Goal: Transaction & Acquisition: Purchase product/service

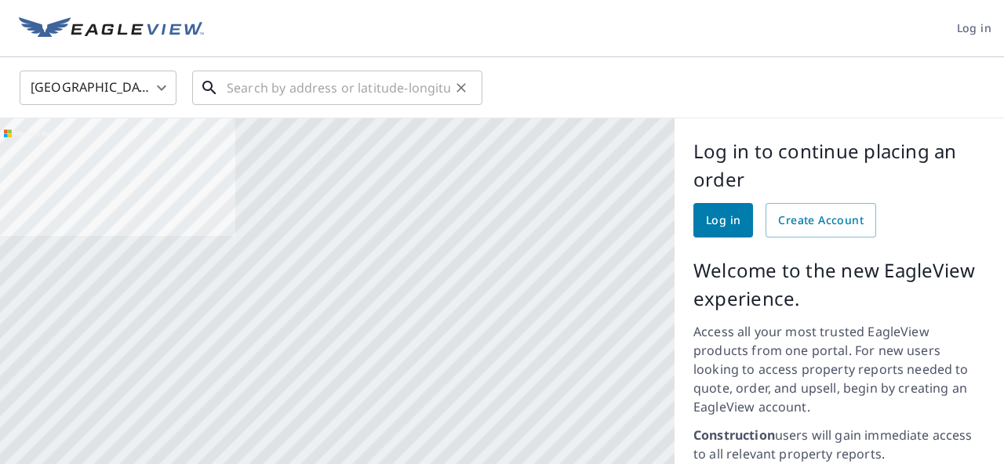
click at [250, 99] on input "text" at bounding box center [339, 88] width 224 height 44
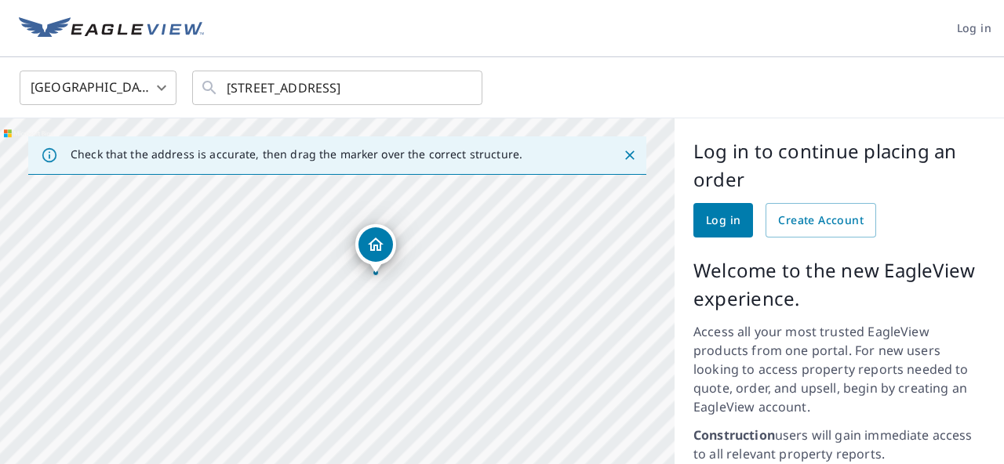
drag, startPoint x: 473, startPoint y: 405, endPoint x: 435, endPoint y: 300, distance: 111.9
click at [434, 299] on div "[STREET_ADDRESS]" at bounding box center [337, 422] width 675 height 608
drag, startPoint x: 417, startPoint y: 409, endPoint x: 388, endPoint y: 285, distance: 128.1
click at [388, 288] on div "[STREET_ADDRESS]" at bounding box center [337, 422] width 675 height 608
click at [427, 303] on div "[STREET_ADDRESS]" at bounding box center [337, 422] width 675 height 608
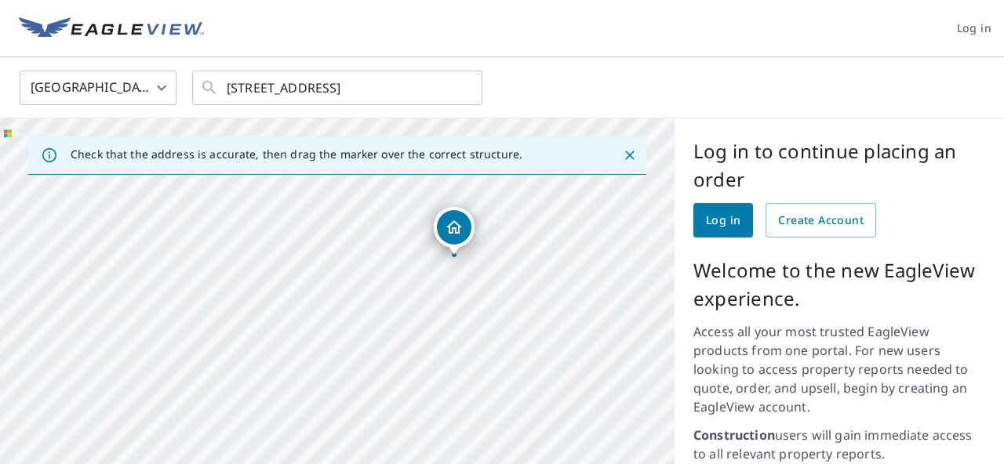
drag, startPoint x: 373, startPoint y: 317, endPoint x: 431, endPoint y: 317, distance: 58.0
click at [431, 317] on div "[STREET_ADDRESS]" at bounding box center [337, 422] width 675 height 608
drag, startPoint x: 401, startPoint y: 333, endPoint x: 334, endPoint y: 364, distance: 73.4
click at [333, 364] on div "[STREET_ADDRESS]" at bounding box center [337, 422] width 675 height 608
drag, startPoint x: 412, startPoint y: 408, endPoint x: 453, endPoint y: 265, distance: 148.7
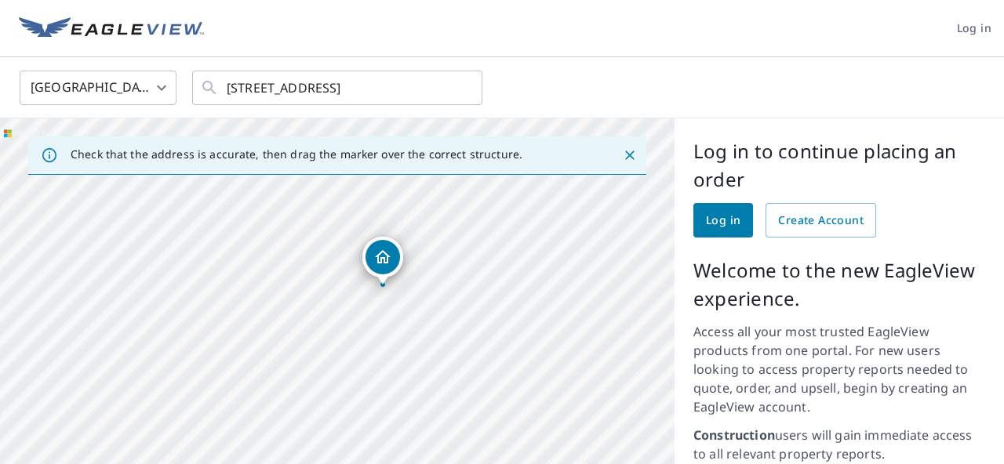
click at [442, 275] on div "[STREET_ADDRESS]" at bounding box center [337, 422] width 675 height 608
drag, startPoint x: 464, startPoint y: 368, endPoint x: 479, endPoint y: 269, distance: 100.1
click at [478, 271] on div "[STREET_ADDRESS]" at bounding box center [337, 422] width 675 height 608
drag, startPoint x: 482, startPoint y: 319, endPoint x: 493, endPoint y: 246, distance: 74.6
click at [492, 246] on div "[STREET_ADDRESS]" at bounding box center [337, 422] width 675 height 608
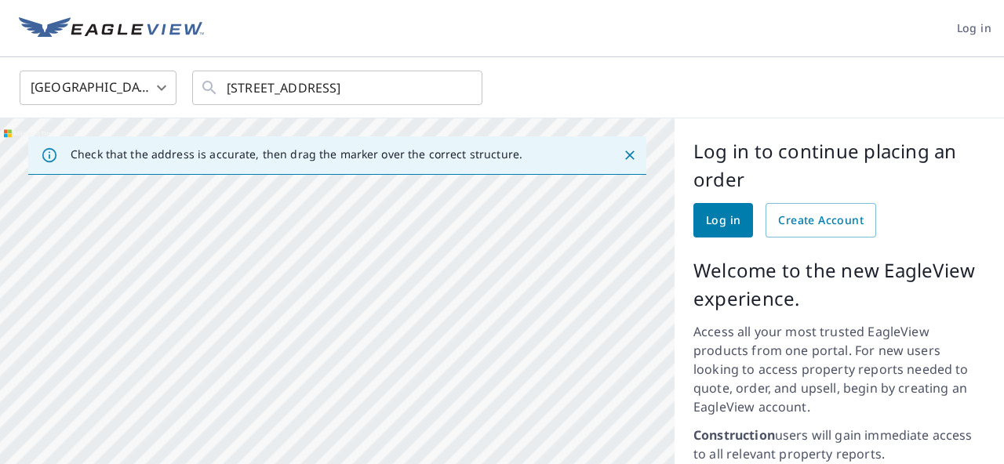
drag, startPoint x: 493, startPoint y: 246, endPoint x: 493, endPoint y: 420, distance: 174.1
click at [493, 412] on div "[STREET_ADDRESS]" at bounding box center [337, 422] width 675 height 608
click at [330, 92] on input "[STREET_ADDRESS]" at bounding box center [339, 88] width 224 height 44
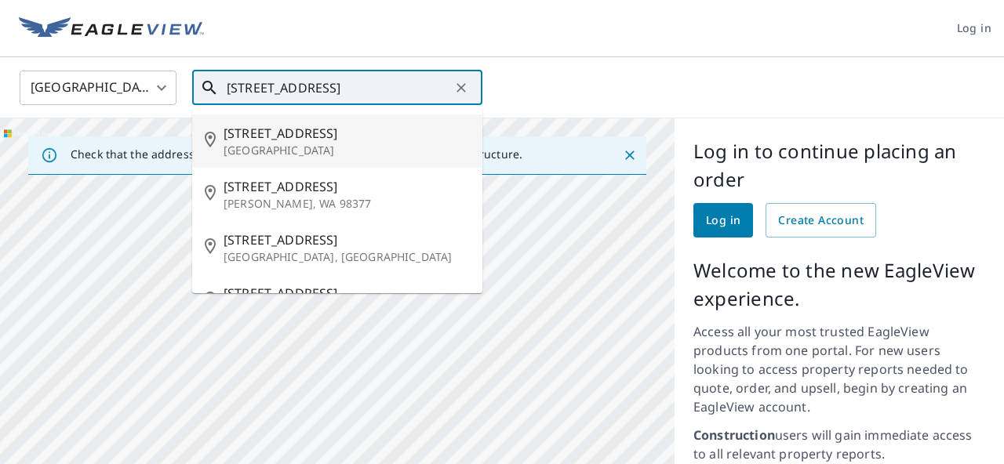
click at [287, 130] on span "[STREET_ADDRESS]" at bounding box center [347, 133] width 246 height 19
type input "[STREET_ADDRESS]"
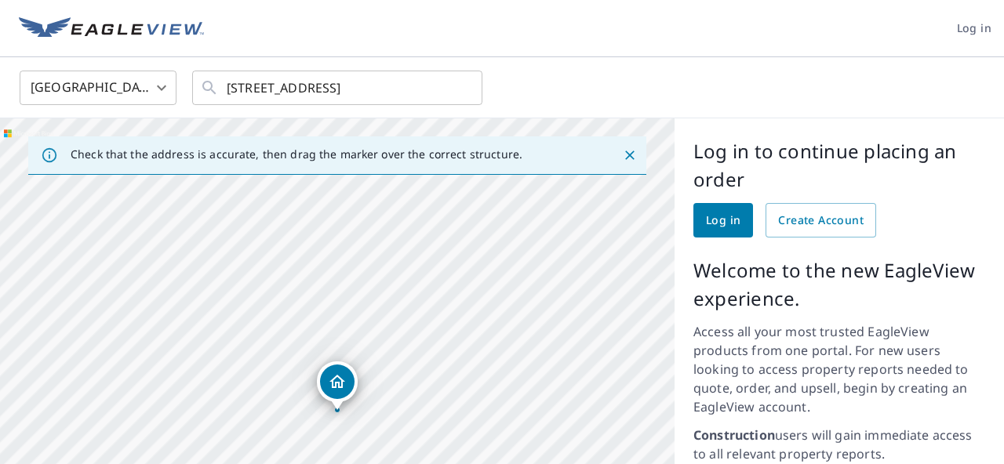
click at [720, 227] on span "Log in" at bounding box center [723, 221] width 35 height 20
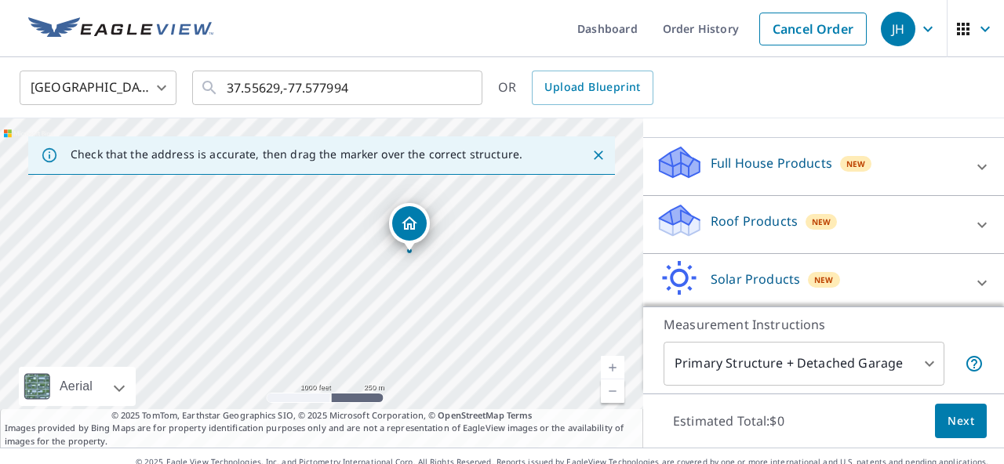
scroll to position [150, 0]
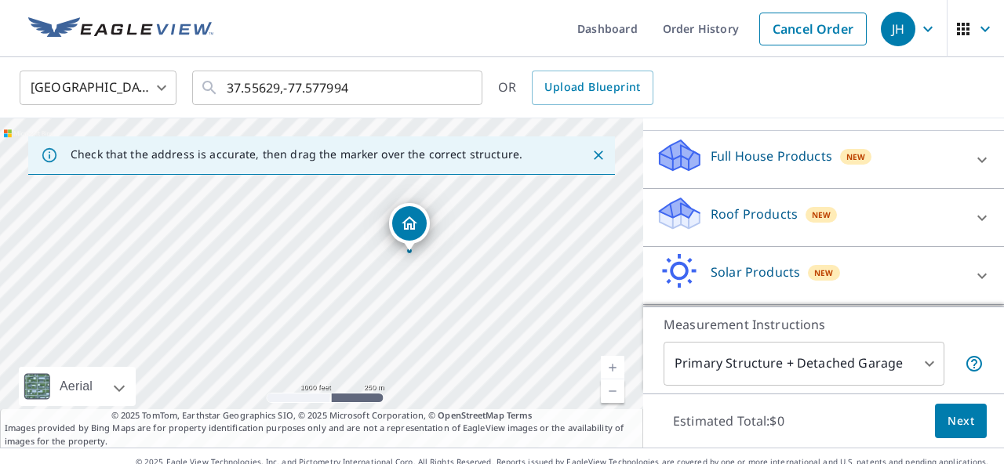
click at [775, 218] on p "Roof Products" at bounding box center [754, 214] width 87 height 19
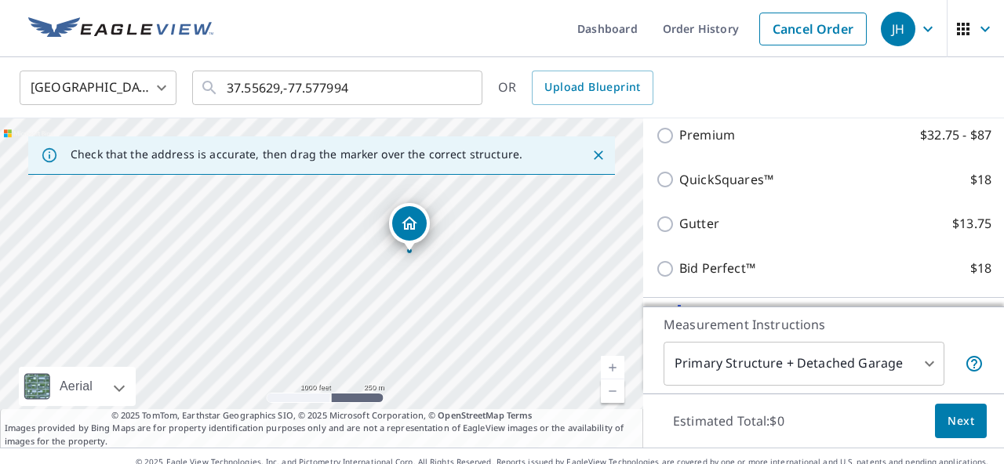
scroll to position [263, 0]
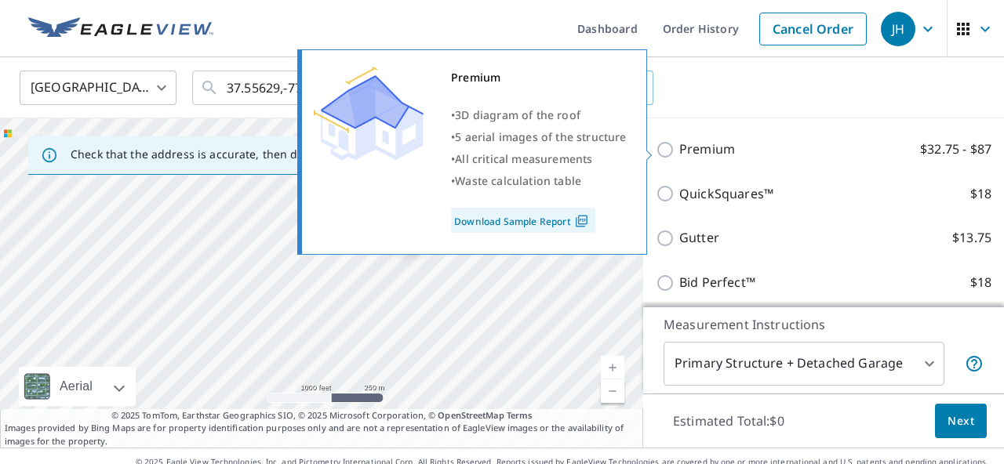
click at [668, 154] on input "Premium $32.75 - $87" at bounding box center [668, 149] width 24 height 19
checkbox input "true"
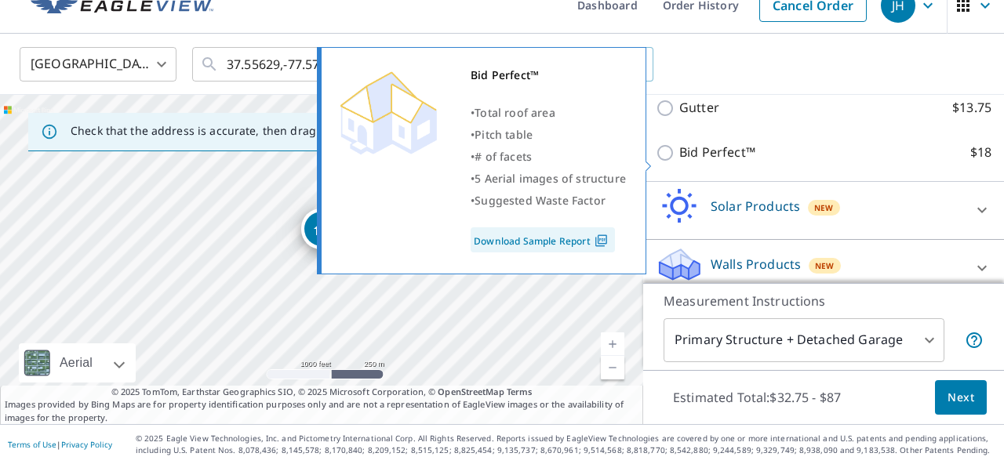
scroll to position [437, 0]
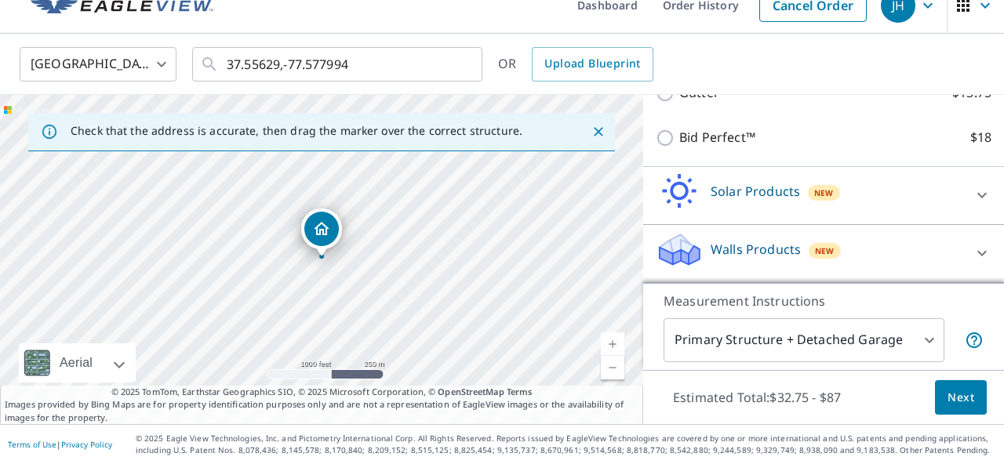
click at [961, 404] on span "Next" at bounding box center [961, 398] width 27 height 20
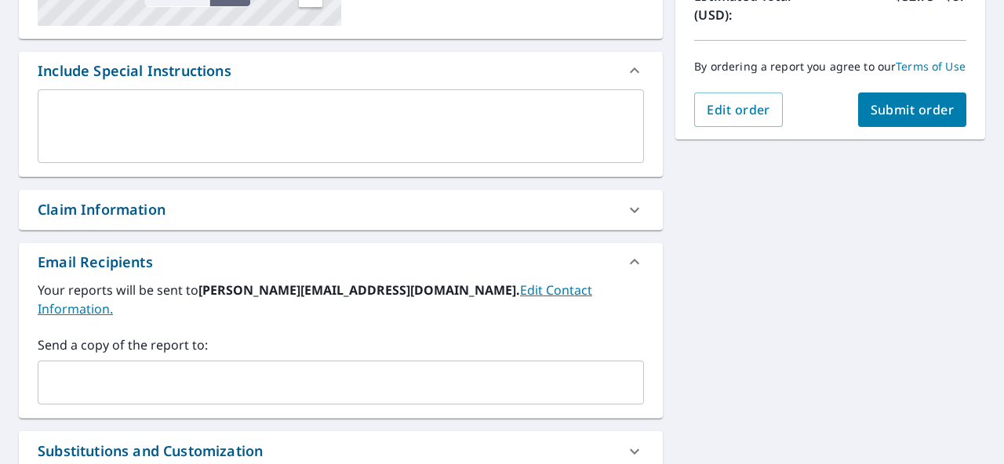
scroll to position [383, 0]
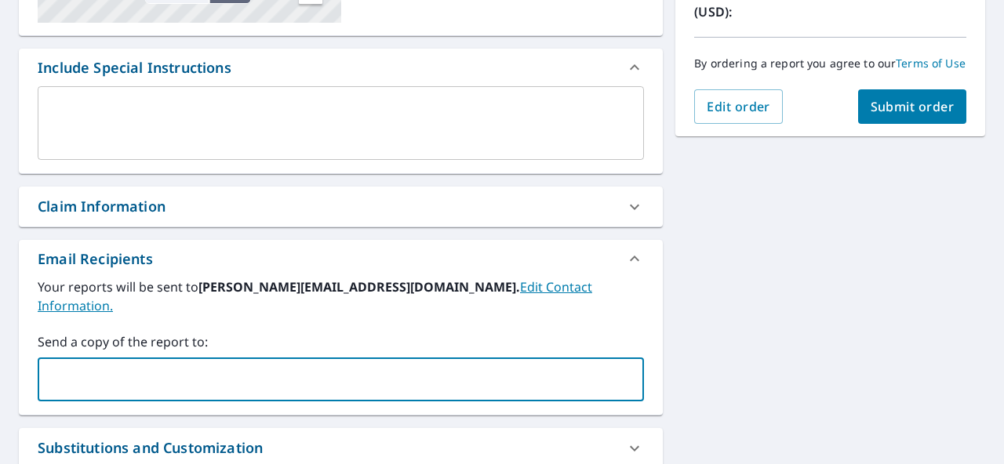
click at [64, 365] on input "text" at bounding box center [329, 380] width 569 height 30
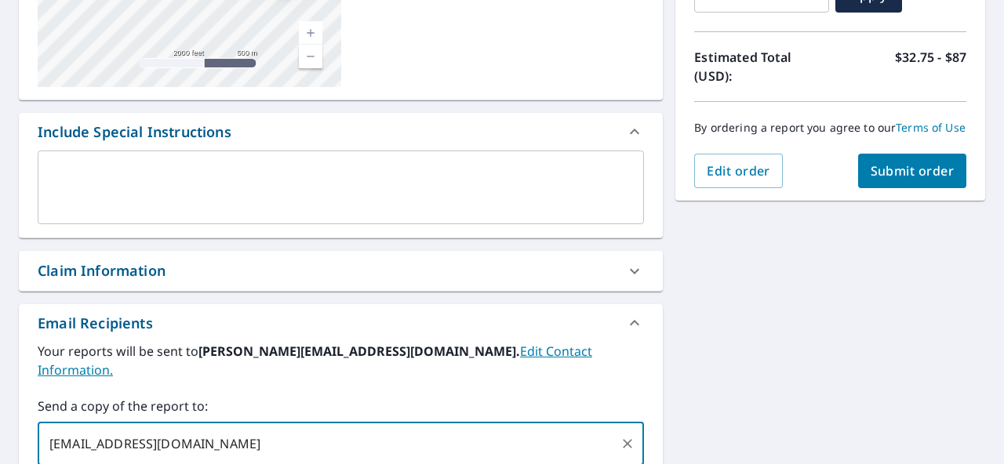
scroll to position [313, 0]
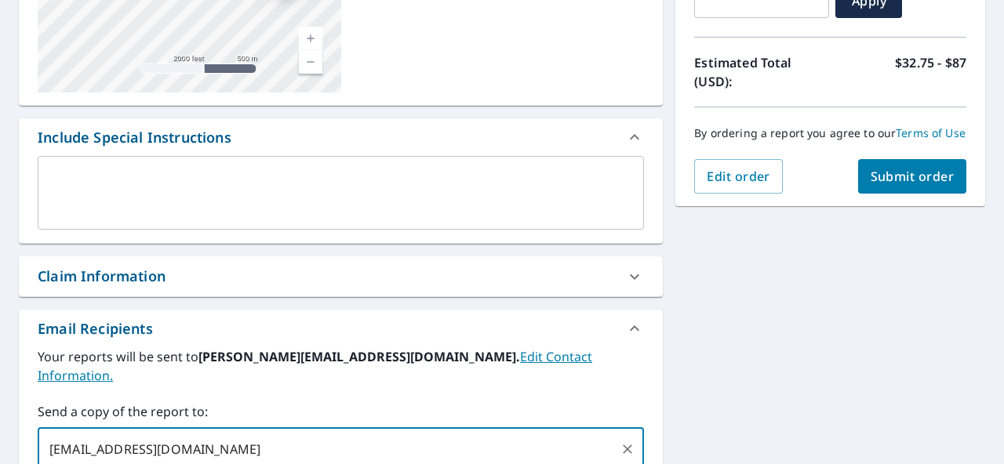
type input "diego.rvaroofer@gmail.com"
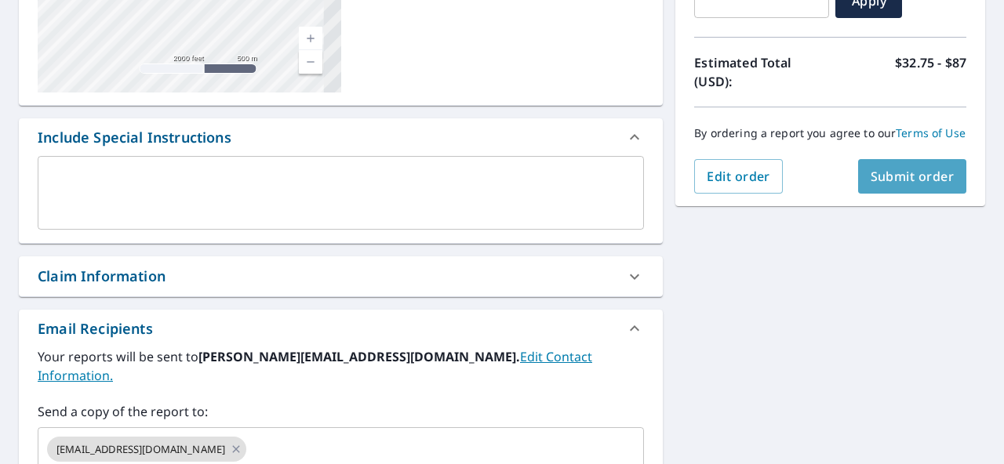
click at [903, 175] on span "Submit order" at bounding box center [913, 176] width 84 height 17
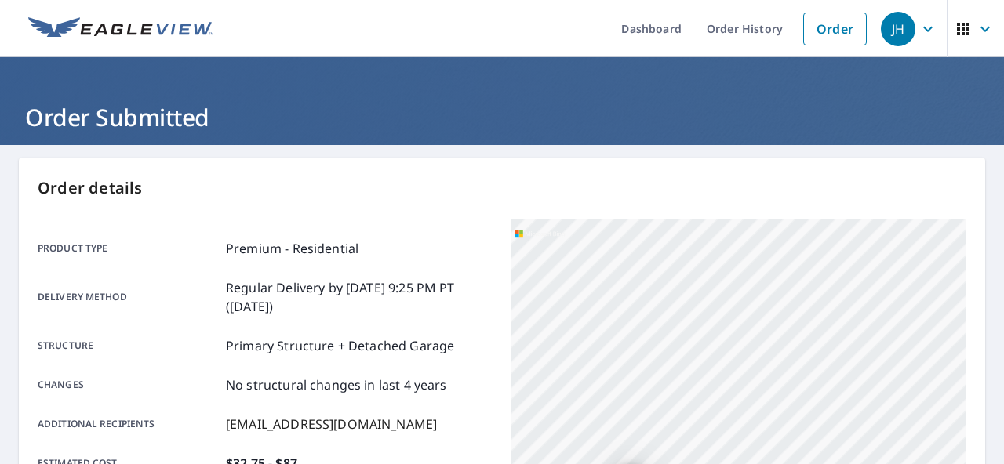
click at [923, 34] on icon "button" at bounding box center [928, 29] width 19 height 19
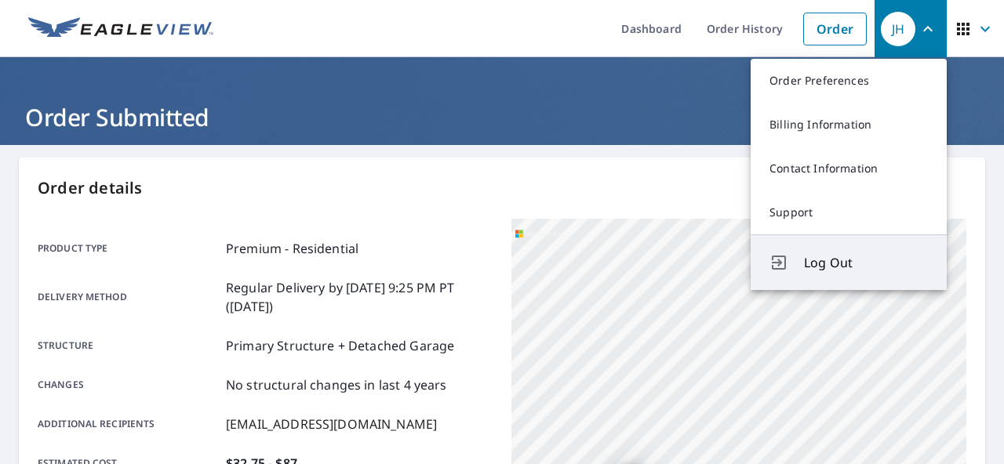
click at [812, 264] on span "Log Out" at bounding box center [866, 262] width 124 height 19
